Goal: Check status: Check status

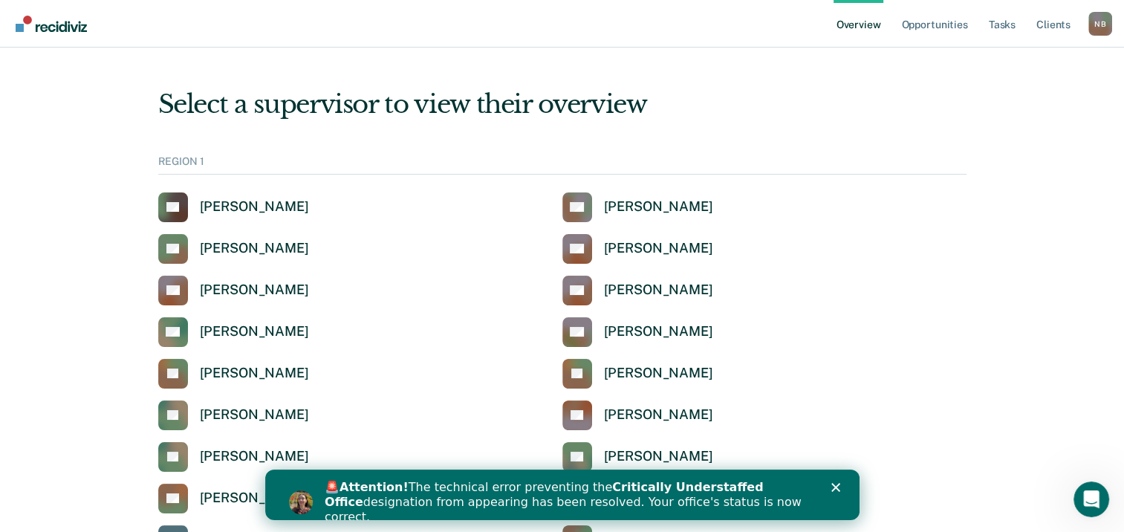
click at [839, 485] on icon "Close" at bounding box center [834, 487] width 9 height 9
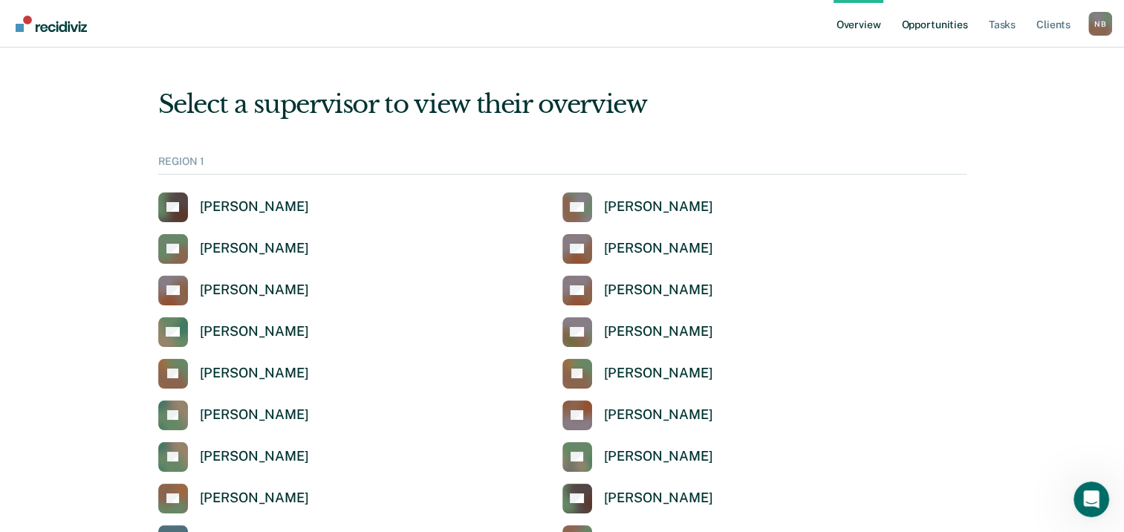
click at [930, 20] on link "Opportunities" at bounding box center [934, 24] width 72 height 48
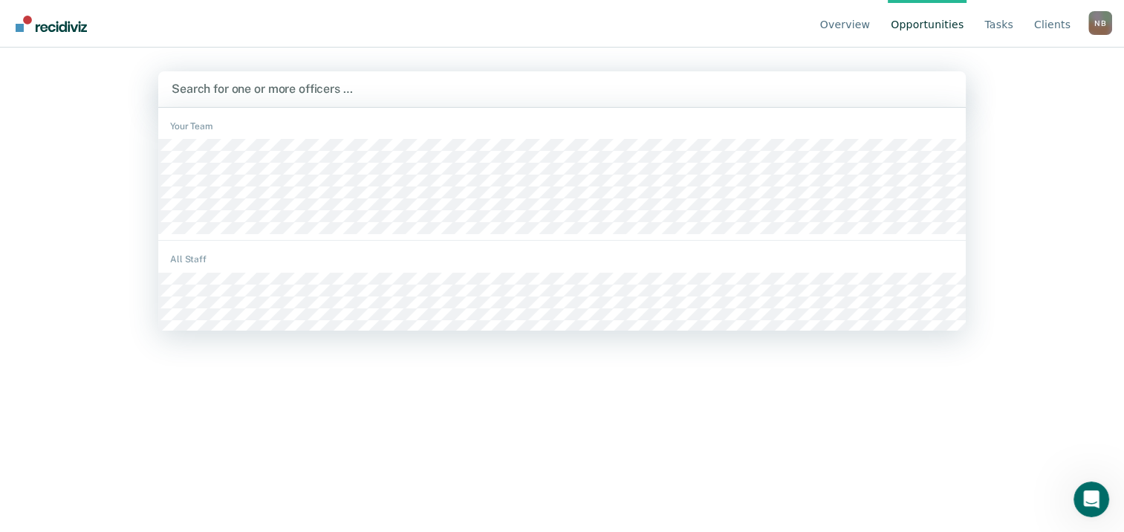
click at [345, 86] on div at bounding box center [562, 88] width 781 height 17
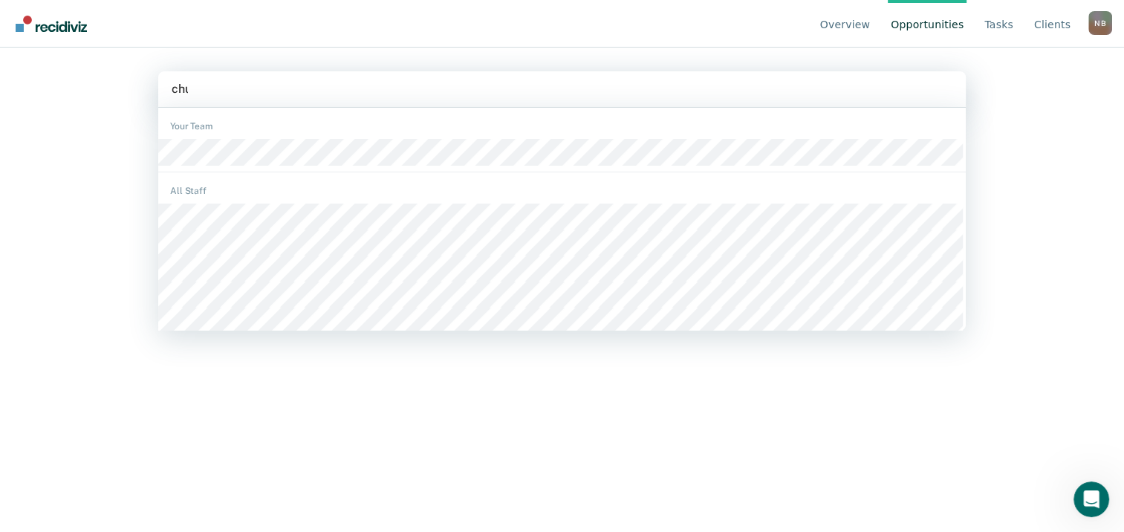
type input "chuc"
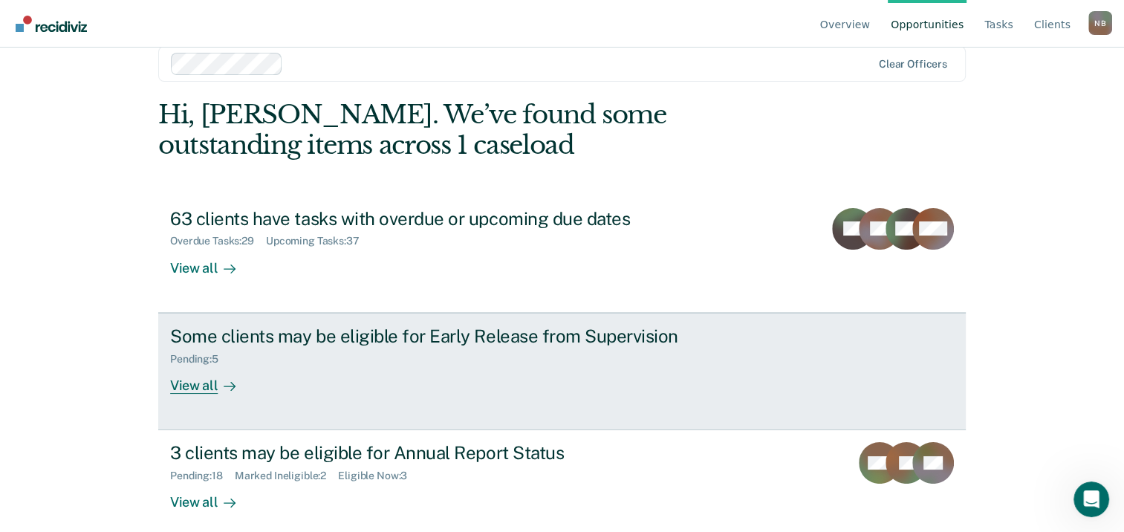
scroll to position [39, 0]
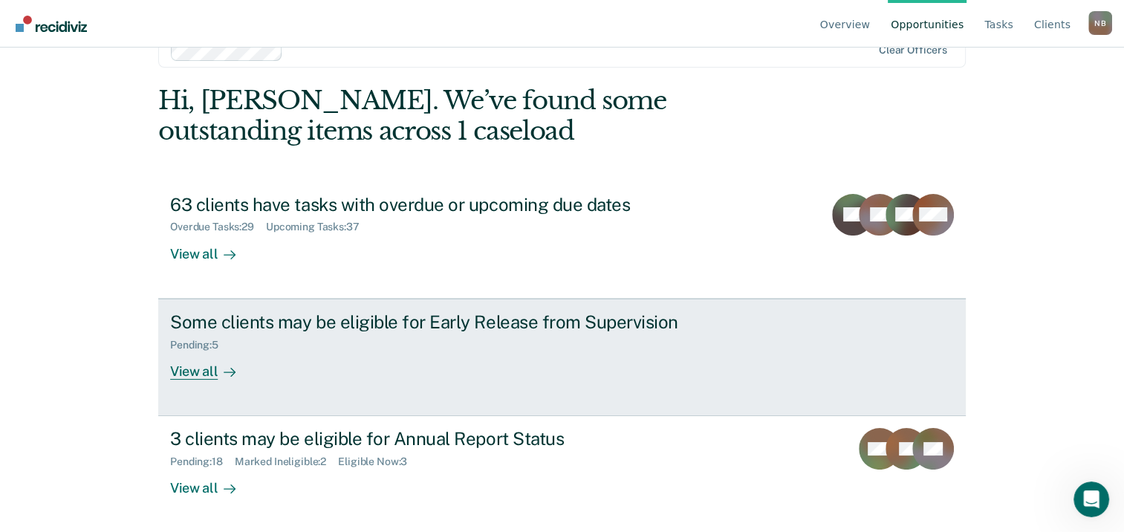
click at [200, 368] on div "View all" at bounding box center [211, 365] width 83 height 29
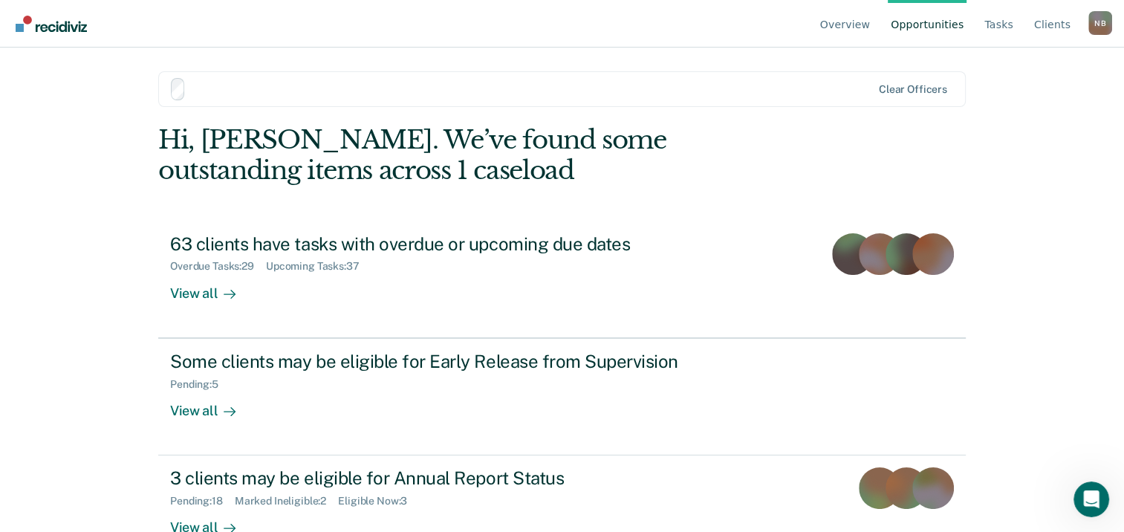
scroll to position [39, 0]
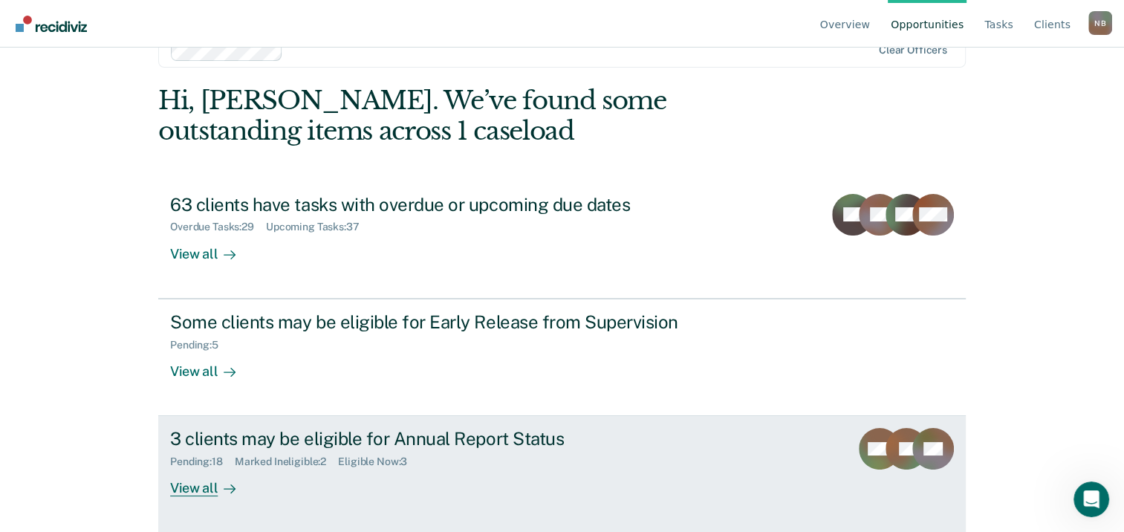
click at [197, 486] on div "View all" at bounding box center [211, 482] width 83 height 29
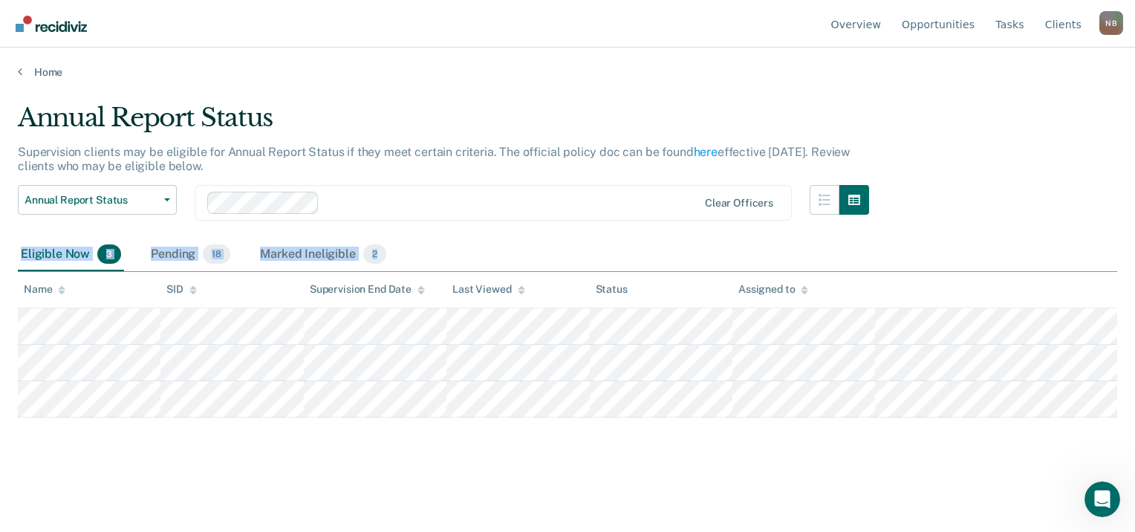
drag, startPoint x: 879, startPoint y: 446, endPoint x: 10, endPoint y: 250, distance: 891.5
click at [10, 250] on main "Annual Report Status Supervision clients may be eligible for Annual Report Stat…" at bounding box center [567, 303] width 1135 height 449
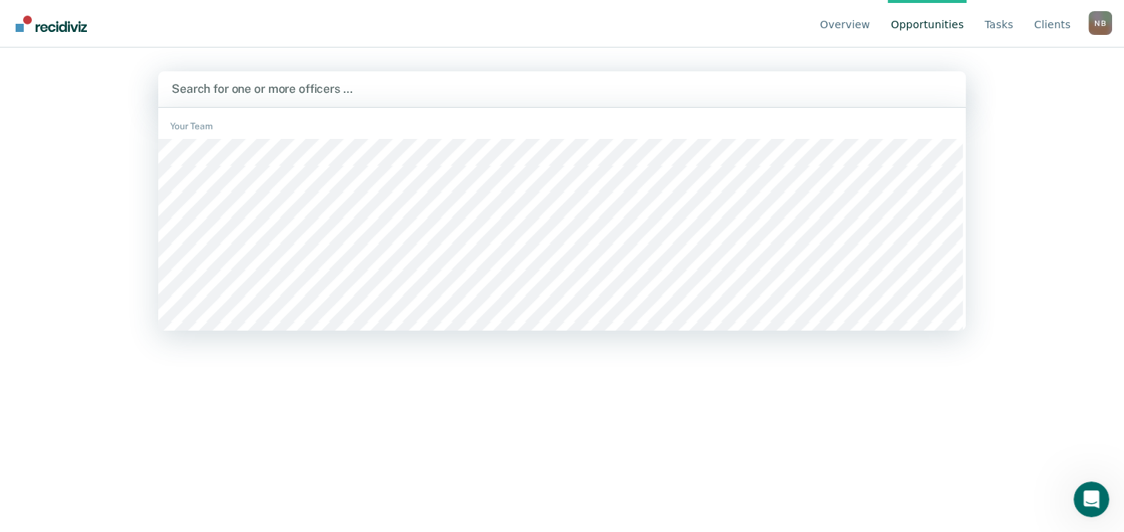
click at [292, 83] on div at bounding box center [562, 88] width 781 height 17
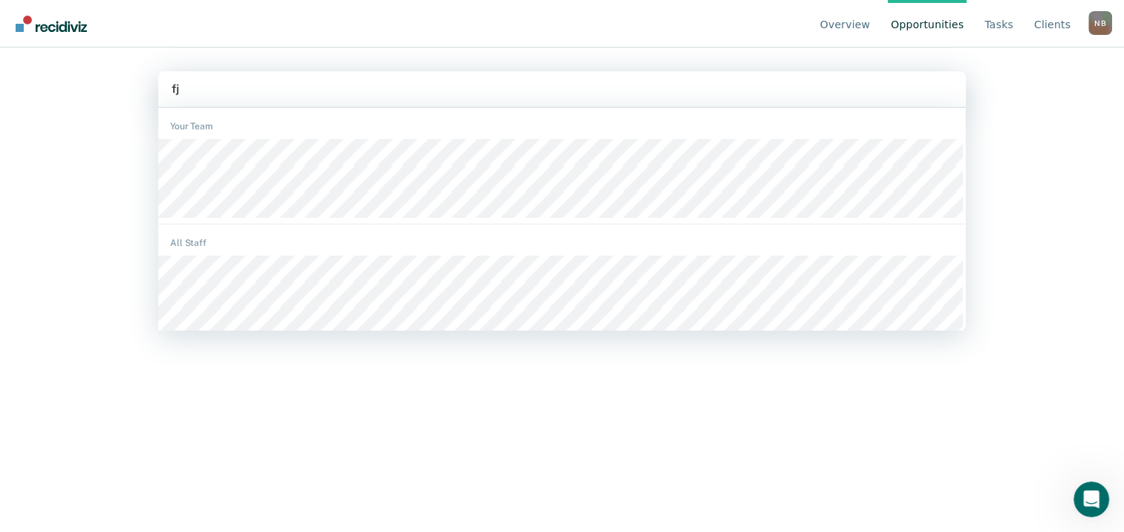
type input "fje"
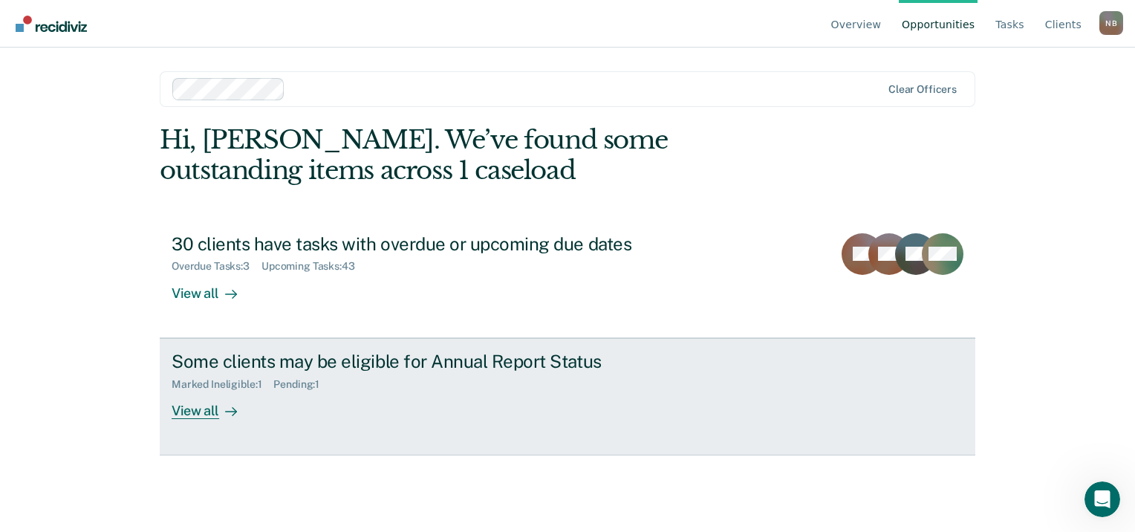
click at [202, 407] on div "View all" at bounding box center [213, 404] width 83 height 29
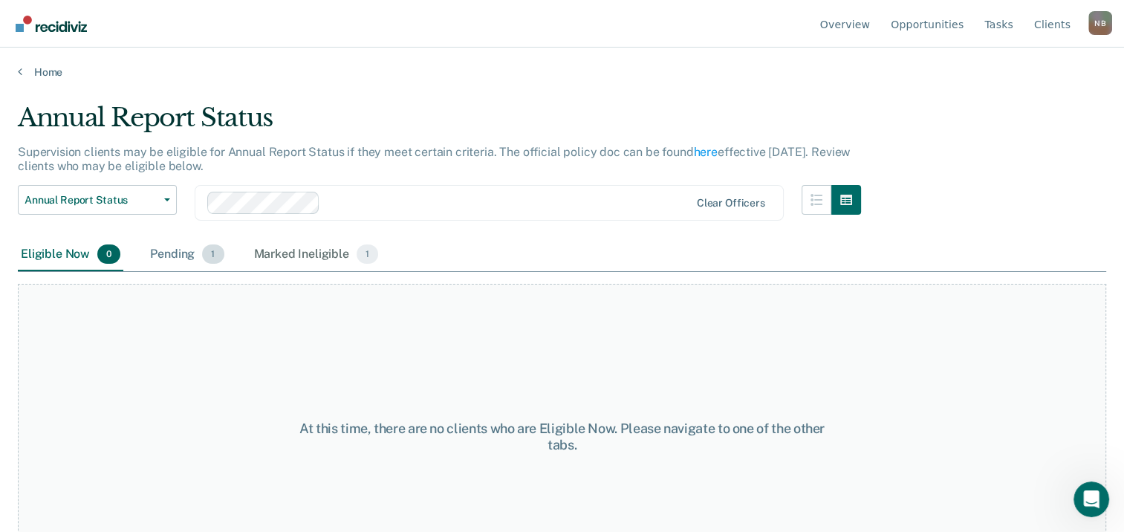
click at [193, 256] on div "Pending 1" at bounding box center [186, 254] width 79 height 33
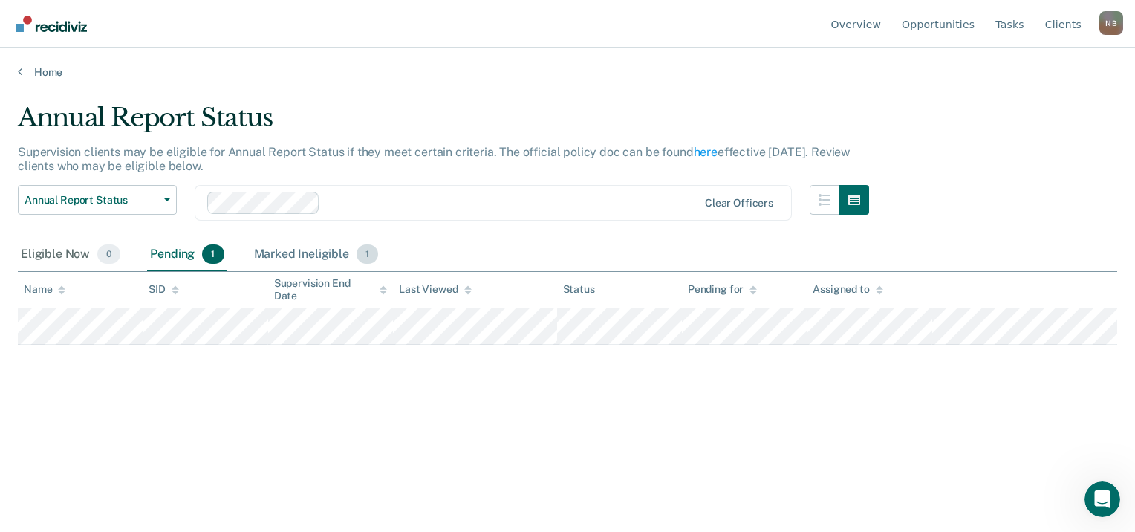
click at [284, 255] on div "Marked Ineligible 1" at bounding box center [316, 254] width 131 height 33
click at [166, 247] on div "Pending 1" at bounding box center [186, 254] width 79 height 33
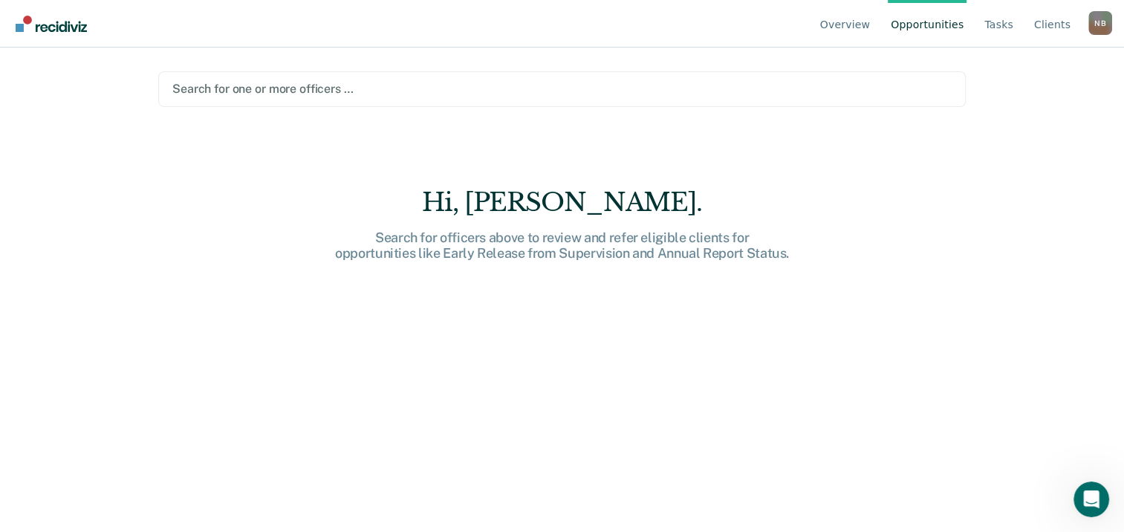
click at [371, 88] on div at bounding box center [561, 88] width 779 height 17
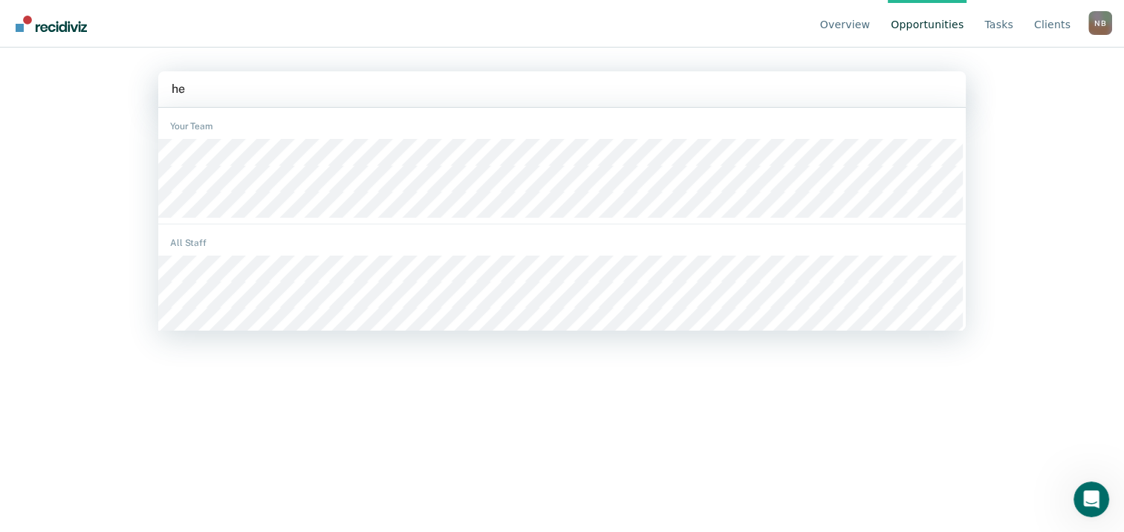
type input "h"
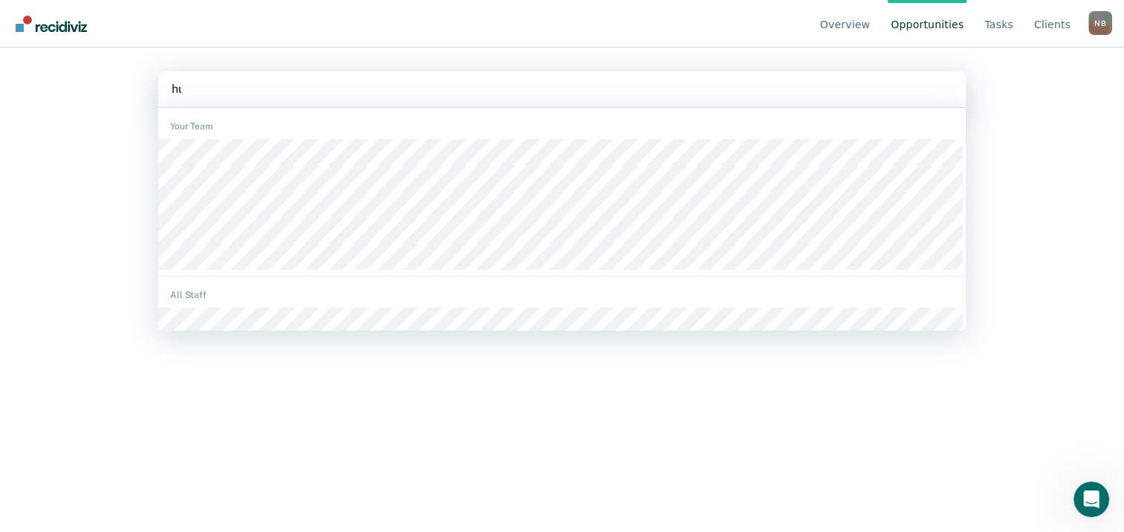
type input "hur"
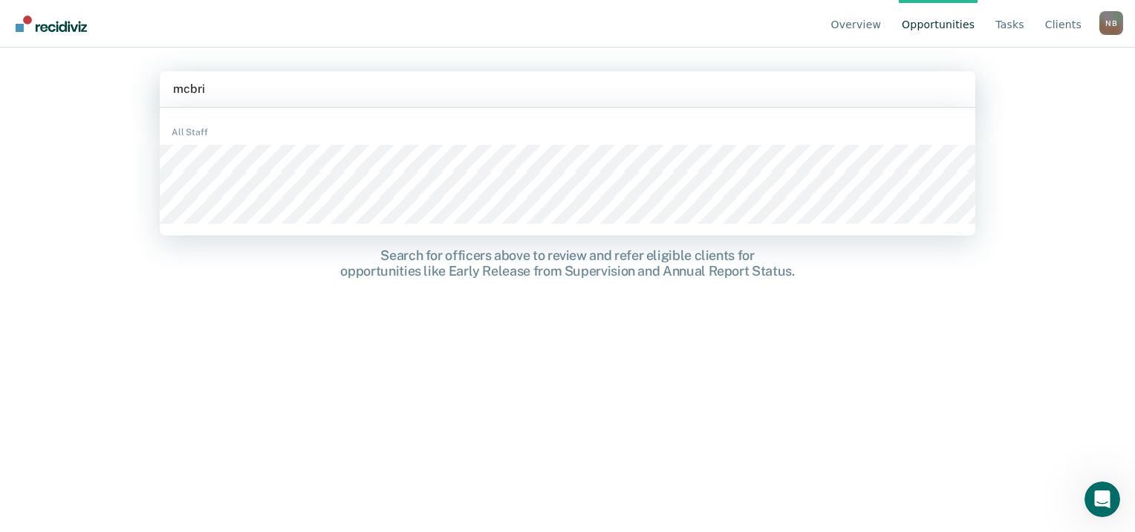
type input "mcbrid"
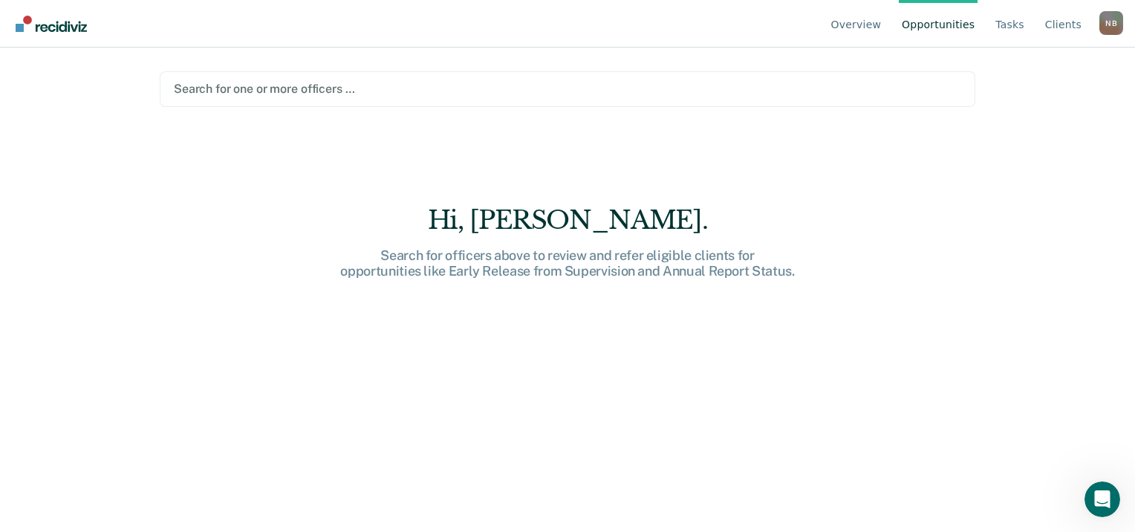
click at [277, 88] on div at bounding box center [567, 88] width 787 height 17
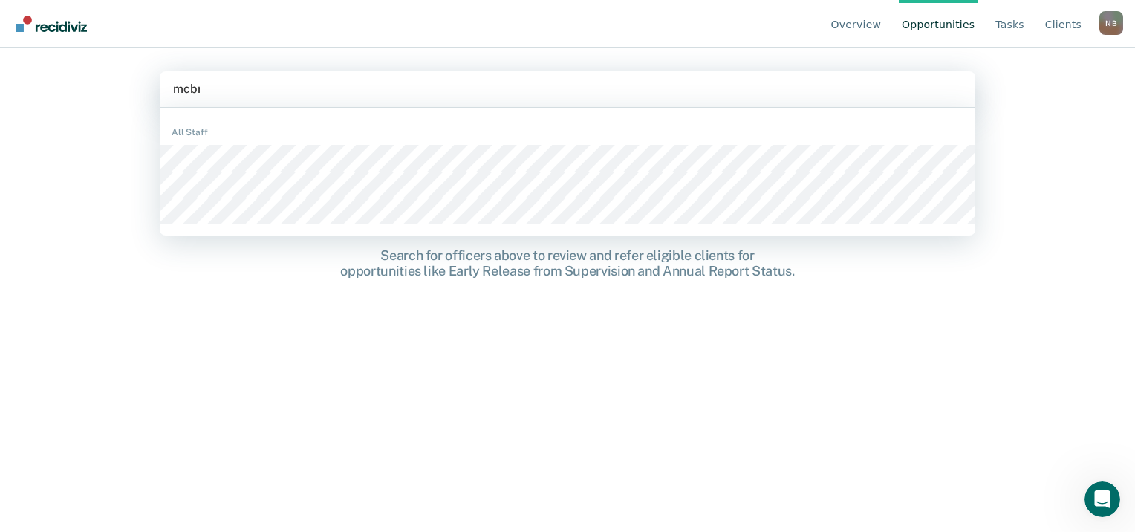
type input "mcbri"
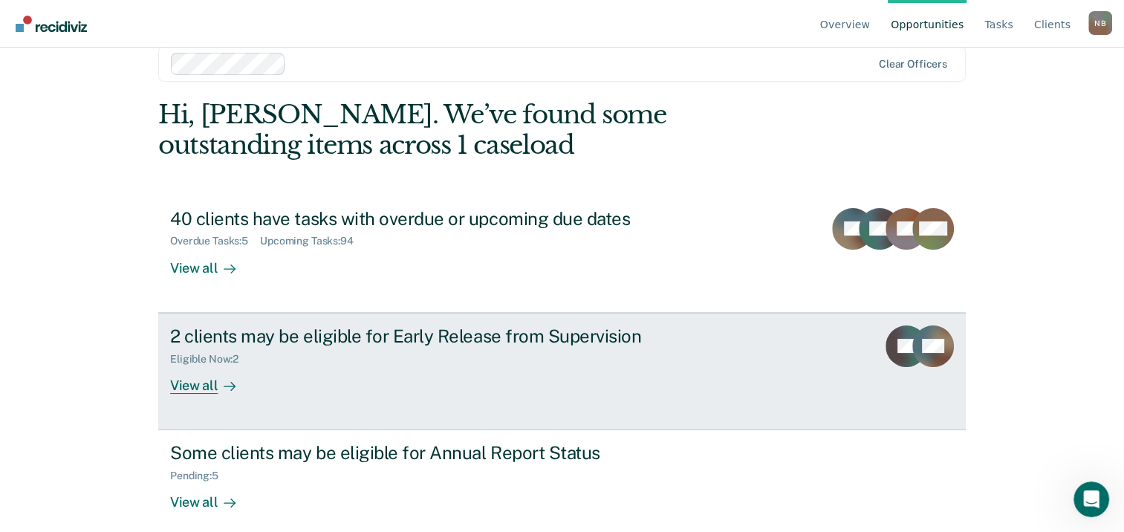
scroll to position [39, 0]
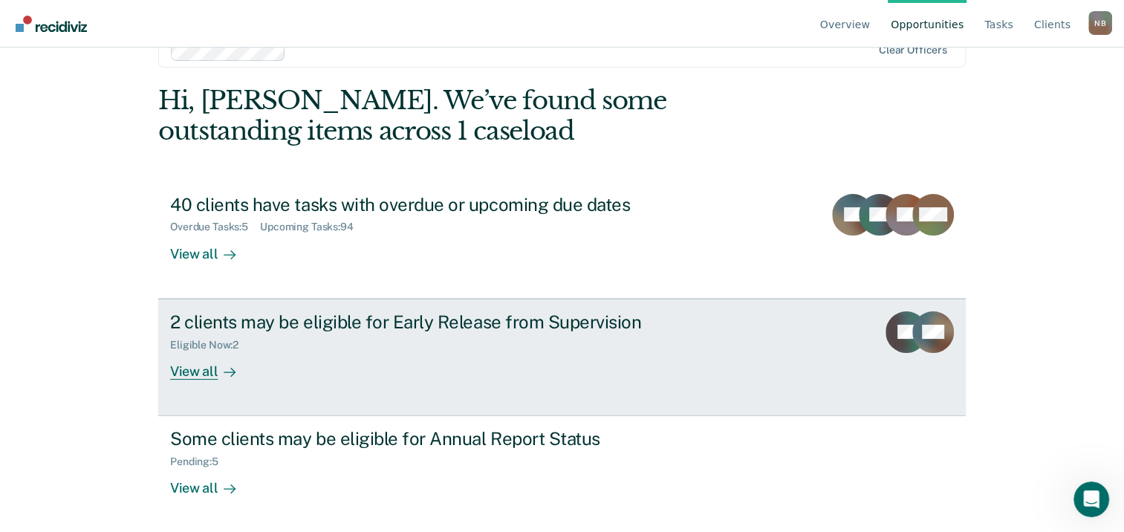
click at [197, 371] on div "View all" at bounding box center [211, 365] width 83 height 29
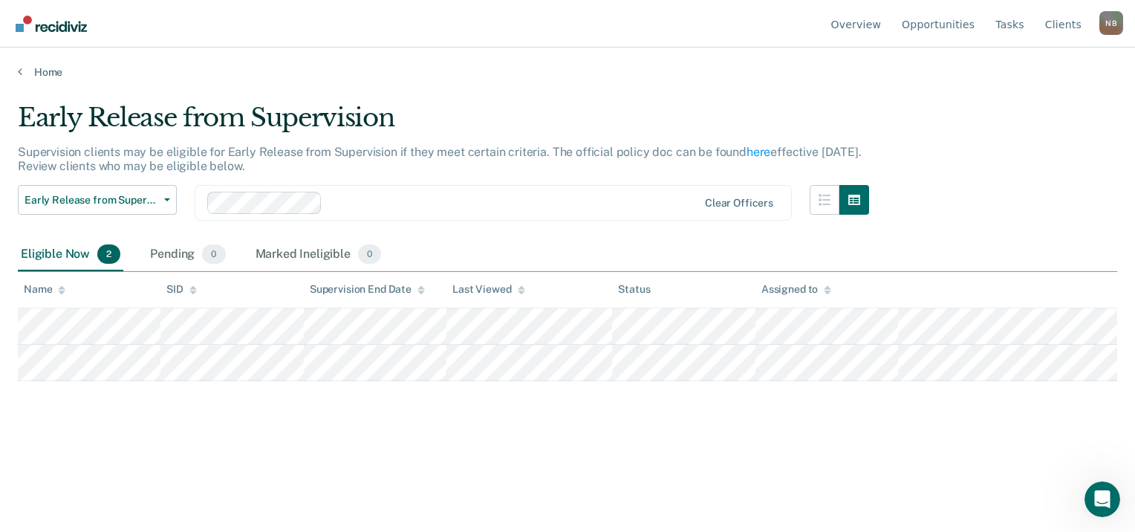
drag, startPoint x: 839, startPoint y: 398, endPoint x: 272, endPoint y: 391, distance: 567.6
click at [272, 391] on div "Early Release from Supervision Supervision clients may be eligible for Early Re…" at bounding box center [567, 262] width 1099 height 318
drag, startPoint x: 272, startPoint y: 391, endPoint x: 106, endPoint y: 429, distance: 169.9
click at [160, 446] on div "Early Release from Supervision Supervision clients may be eligible for Early Re…" at bounding box center [567, 285] width 1099 height 365
click at [98, 407] on div "Early Release from Supervision Supervision clients may be eligible for Early Re…" at bounding box center [567, 262] width 1099 height 318
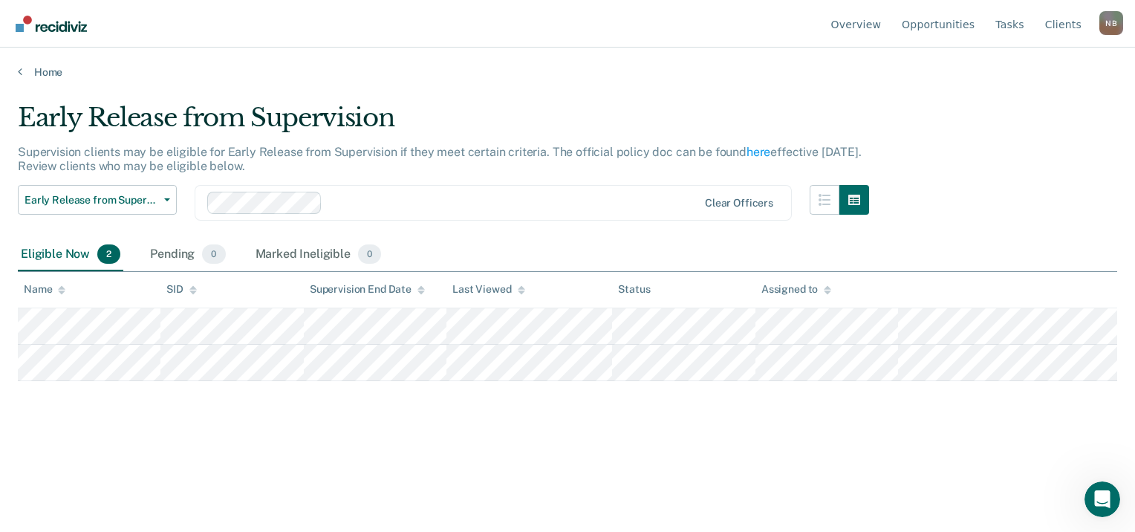
drag, startPoint x: 869, startPoint y: 388, endPoint x: -2, endPoint y: 294, distance: 876.4
click at [0, 294] on html "Looks like you’re using Internet Explorer 11. For faster loading and a better e…" at bounding box center [567, 266] width 1135 height 532
click at [355, 439] on div "Early Release from Supervision Supervision clients may be eligible for Early Re…" at bounding box center [567, 285] width 1099 height 365
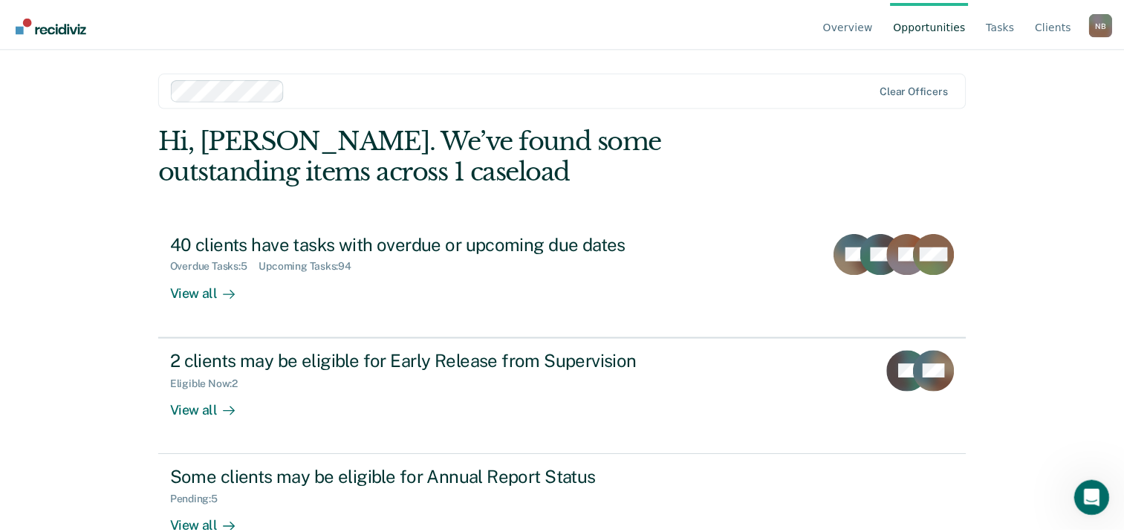
scroll to position [39, 0]
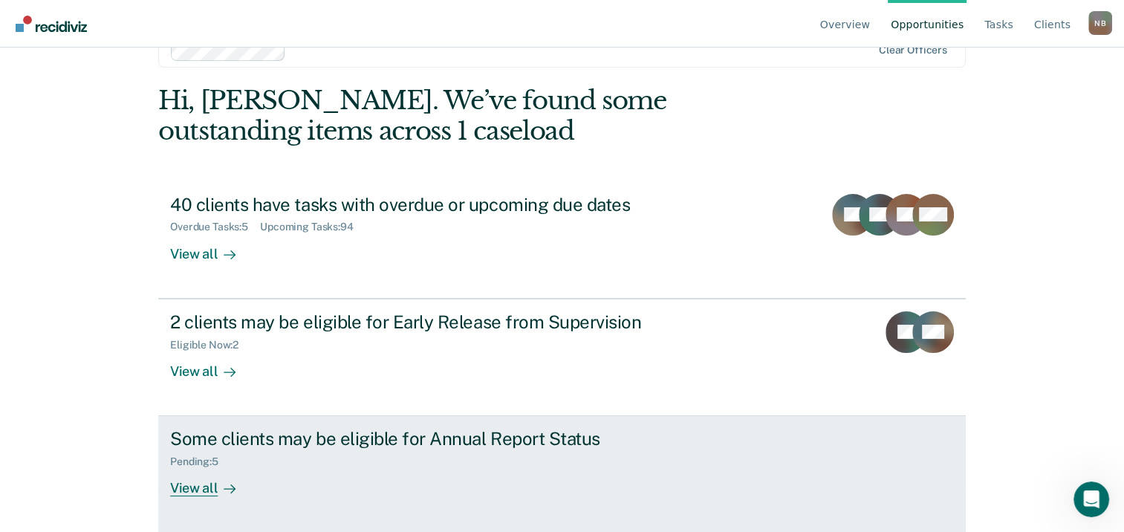
click at [190, 485] on div "View all" at bounding box center [211, 482] width 83 height 29
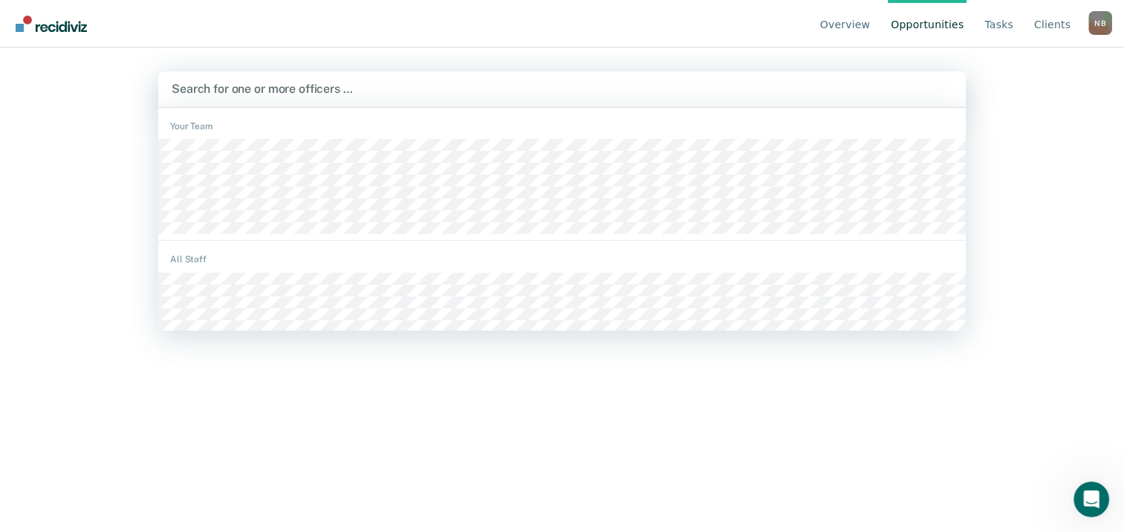
click at [354, 86] on div at bounding box center [562, 88] width 781 height 17
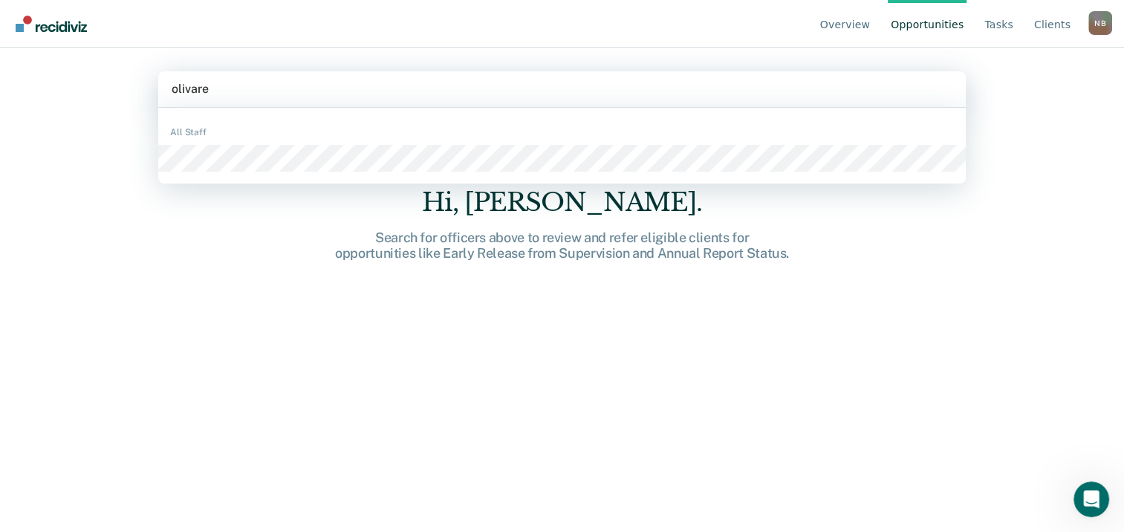
type input "[PERSON_NAME]"
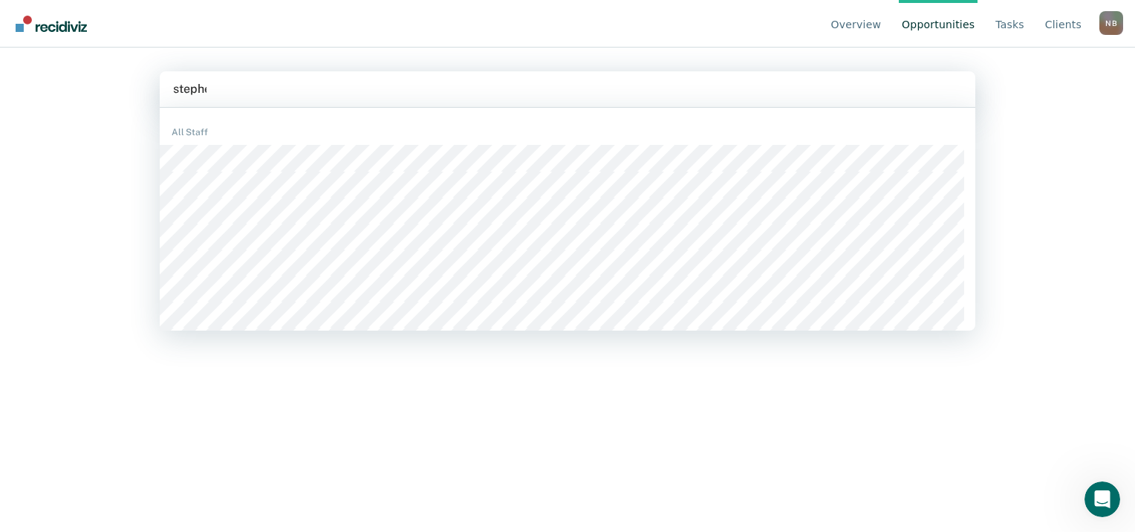
type input "[PERSON_NAME]"
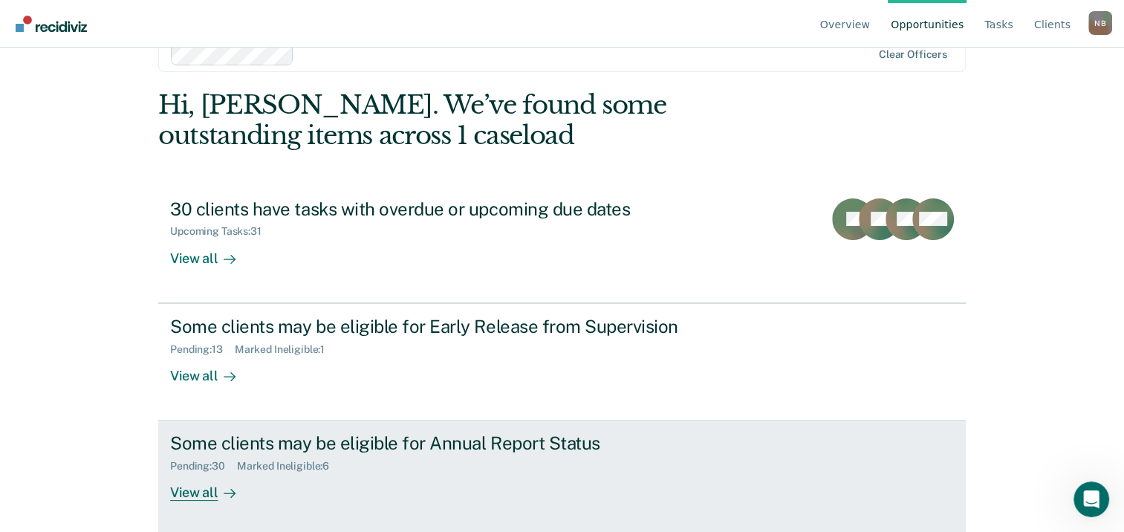
scroll to position [39, 0]
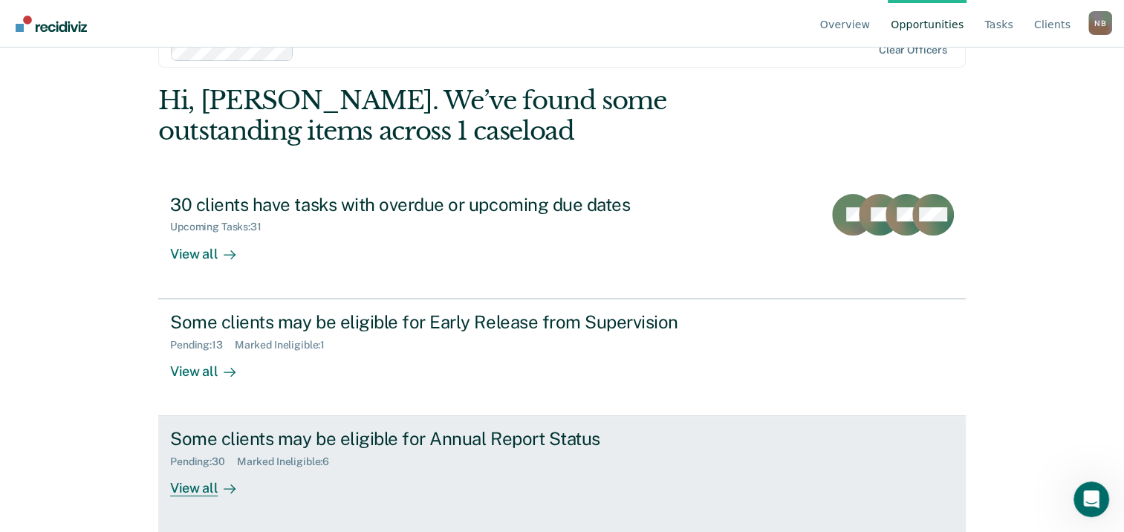
click at [204, 489] on div "View all" at bounding box center [211, 482] width 83 height 29
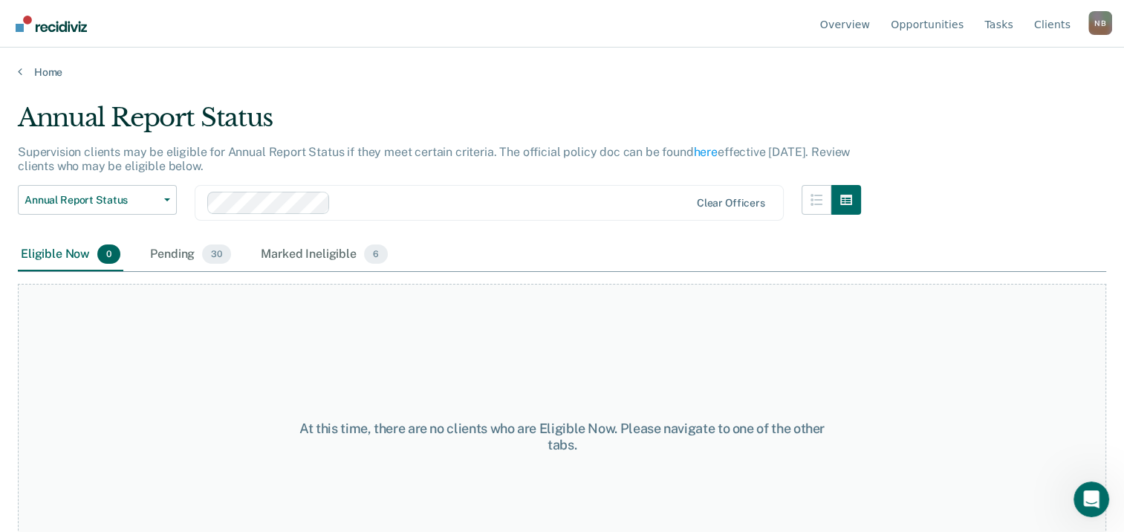
scroll to position [39, 0]
